Goal: Task Accomplishment & Management: Manage account settings

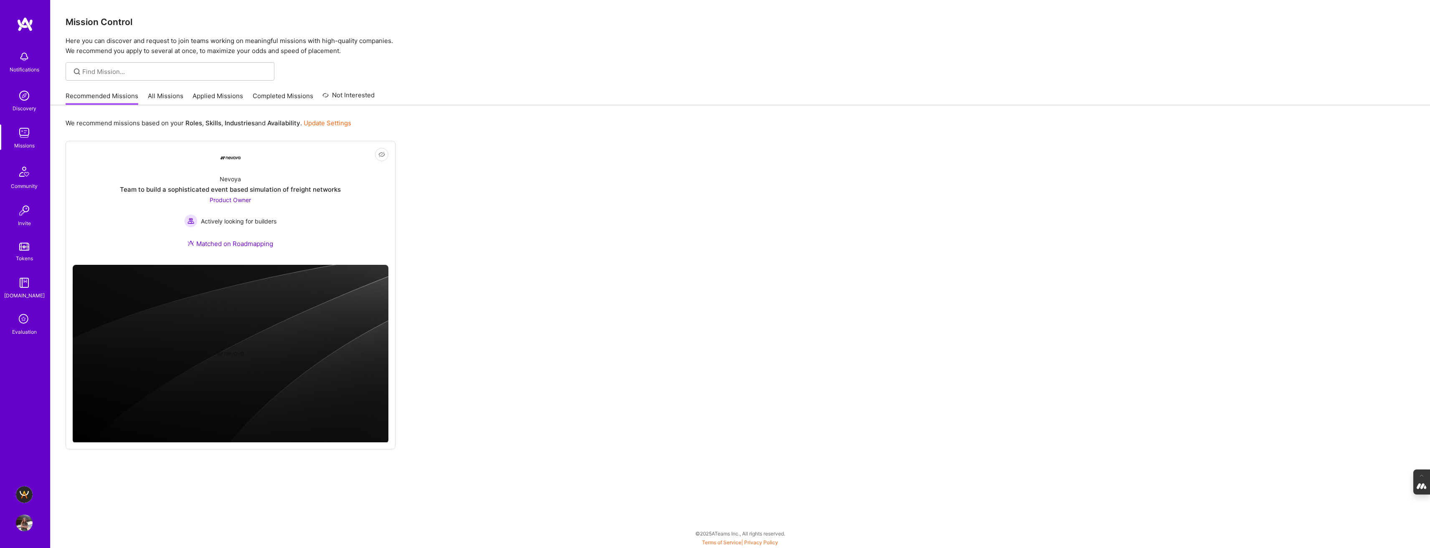
click at [24, 494] on img at bounding box center [24, 494] width 17 height 17
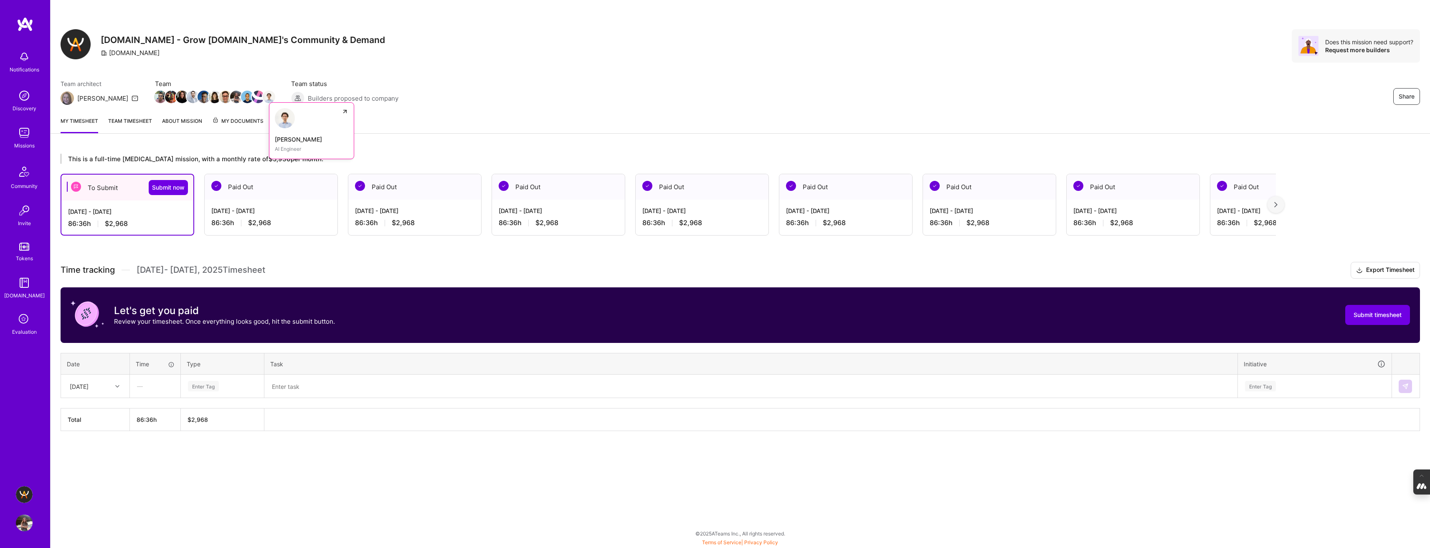
click at [275, 118] on img at bounding box center [285, 118] width 20 height 20
click at [234, 122] on span "My Documents" at bounding box center [237, 121] width 51 height 9
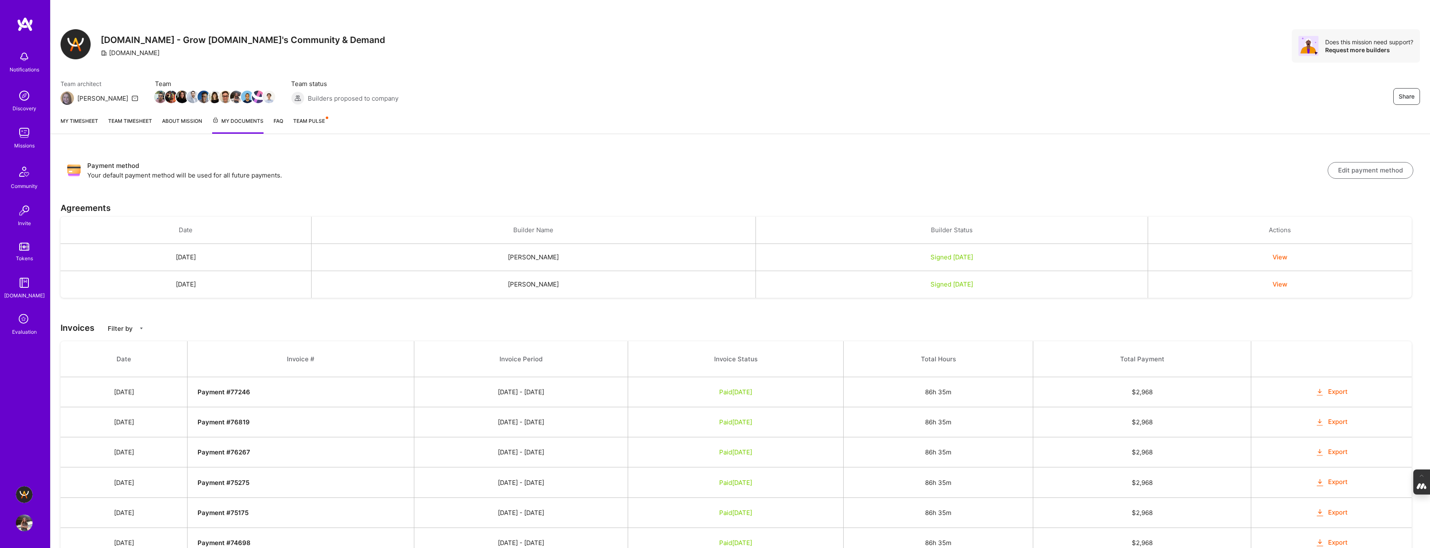
click at [21, 527] on img at bounding box center [24, 523] width 17 height 17
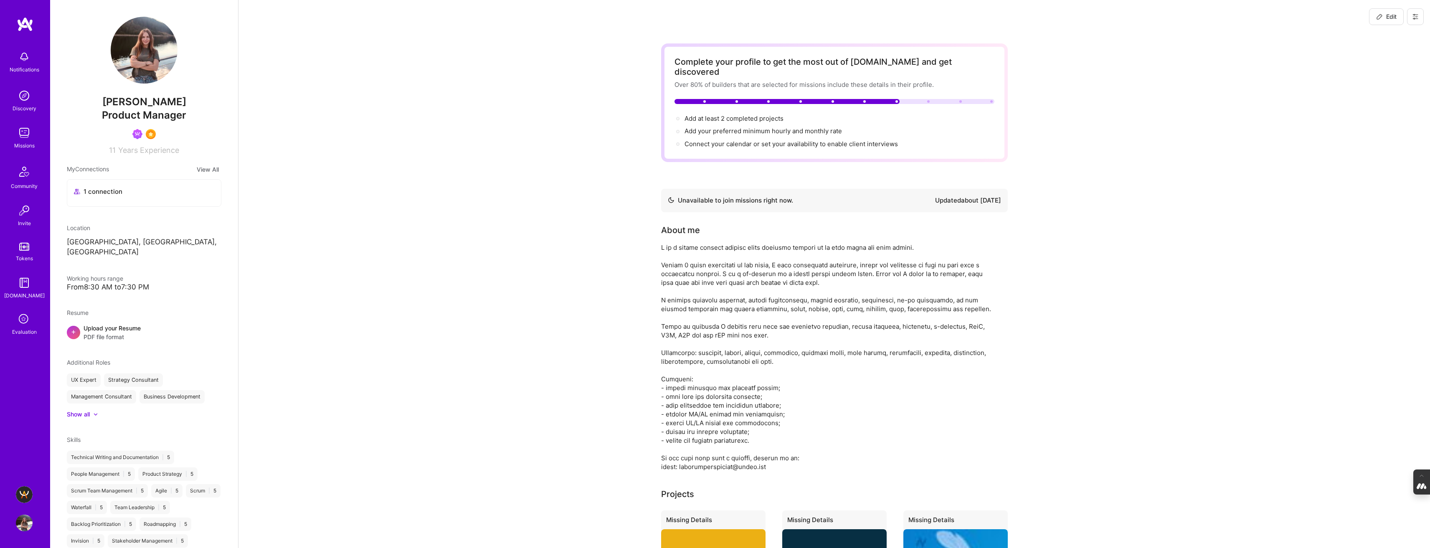
click at [1421, 14] on button at bounding box center [1415, 16] width 17 height 17
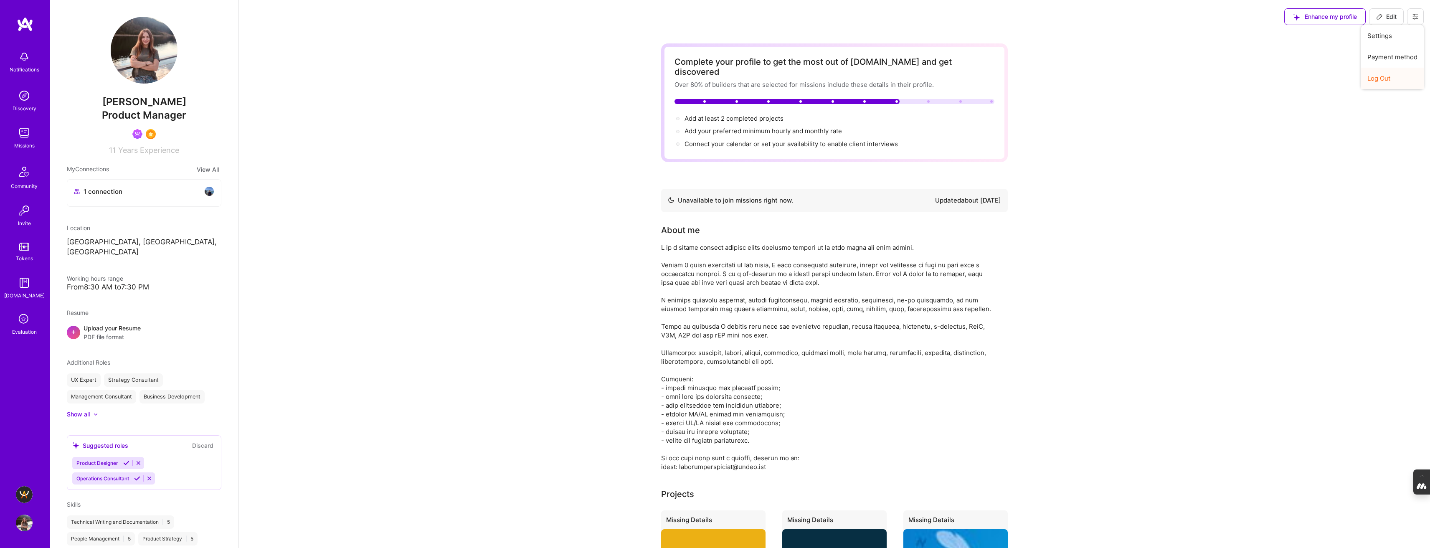
click at [1395, 76] on button "Log Out" at bounding box center [1392, 78] width 63 height 21
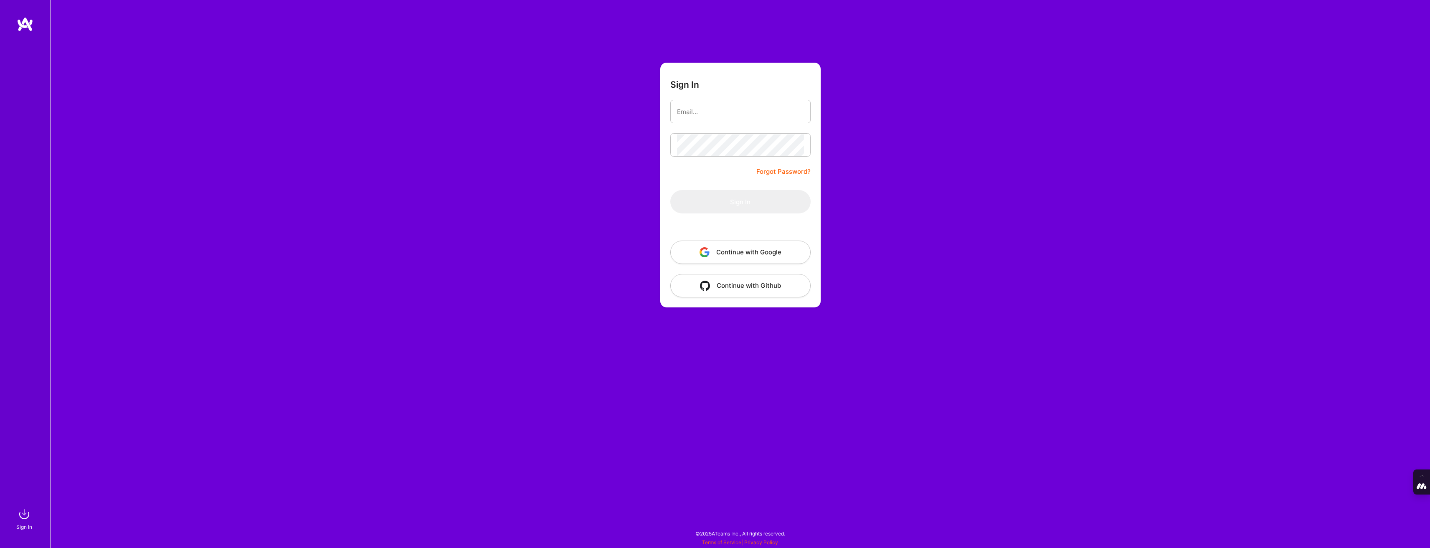
type input "tanya@a.team"
click at [717, 258] on button "Continue with Google" at bounding box center [740, 252] width 140 height 23
